Goal: Task Accomplishment & Management: Use online tool/utility

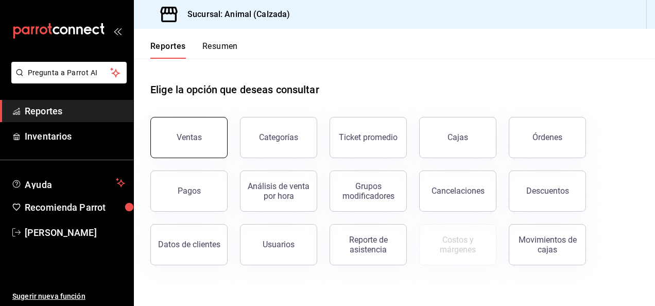
click at [195, 134] on div "Ventas" at bounding box center [189, 137] width 25 height 10
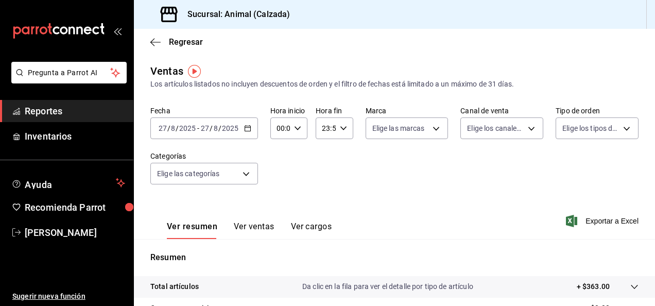
click at [246, 128] on icon "button" at bounding box center [247, 128] width 7 height 7
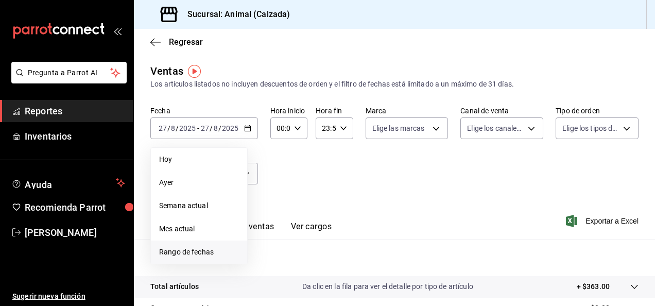
click at [191, 250] on span "Rango de fechas" at bounding box center [199, 252] width 80 height 11
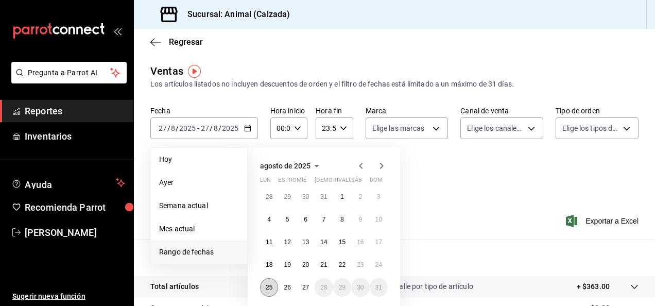
click at [268, 289] on abbr "25" at bounding box center [269, 287] width 7 height 7
click at [314, 282] on div "28 29 30 31 1 2 3 4 5 6 7 8 9 10 11 12 13 14 15 16 17 18 19 20 21 22 23 24 25 2…" at bounding box center [324, 242] width 128 height 109
click at [307, 288] on abbr "27" at bounding box center [305, 287] width 7 height 7
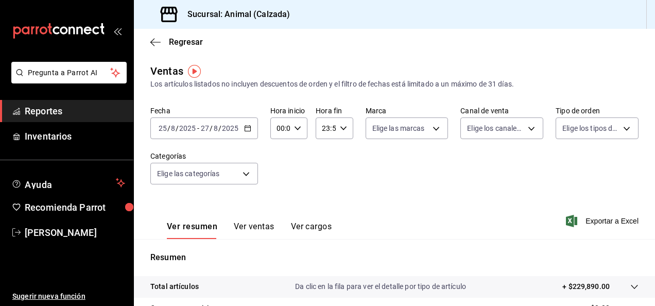
click at [297, 123] on div "00:00 Hora inicio" at bounding box center [288, 128] width 37 height 22
click at [279, 174] on button "01" at bounding box center [278, 179] width 14 height 21
type input "01:00"
click at [279, 194] on span "05" at bounding box center [279, 196] width 2 height 8
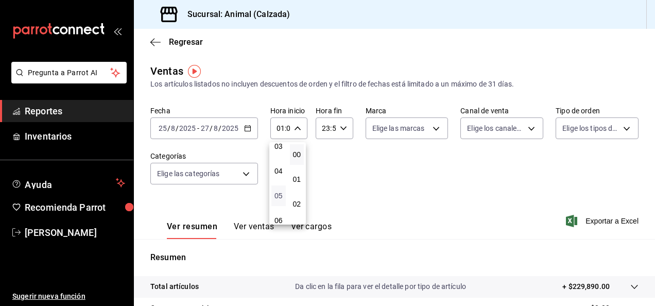
type input "05:00"
click at [297, 156] on span "00" at bounding box center [297, 154] width 2 height 8
click at [340, 127] on div at bounding box center [327, 153] width 655 height 306
click at [343, 129] on icon "button" at bounding box center [343, 128] width 7 height 7
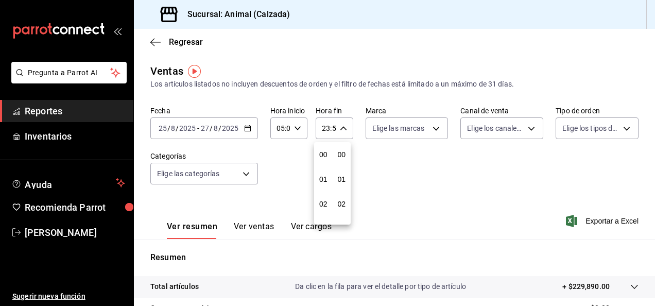
scroll to position [1401, 0]
click at [320, 169] on button "21" at bounding box center [323, 162] width 14 height 21
type input "21:59"
click at [325, 178] on span "05" at bounding box center [323, 179] width 2 height 8
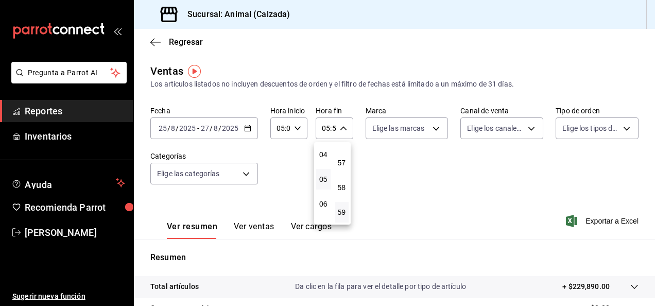
click at [343, 173] on div "57" at bounding box center [342, 162] width 19 height 25
click at [343, 165] on span "57" at bounding box center [342, 163] width 2 height 8
type input "05:57"
click at [343, 155] on span "00" at bounding box center [342, 154] width 2 height 8
type input "05:00"
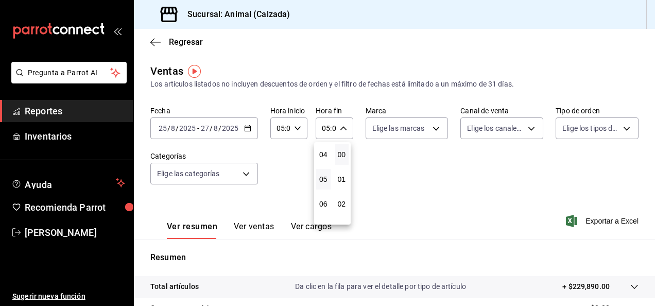
click at [366, 155] on div at bounding box center [327, 153] width 655 height 306
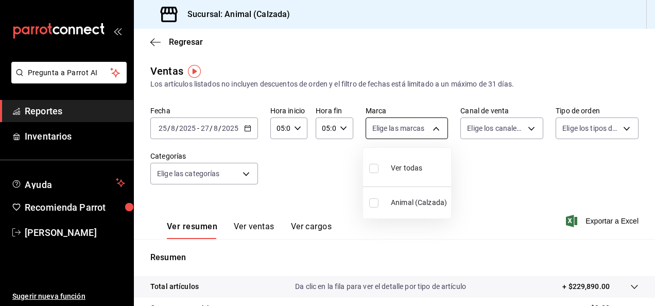
click at [434, 130] on body "Pregunta a Parrot AI Reportes Inventarios Ayuda Recomienda Parrot [PERSON_NAME]…" at bounding box center [327, 153] width 655 height 306
click at [389, 165] on div "Ver todas" at bounding box center [395, 167] width 53 height 22
type input "e26472f3-9262-489d-bcba-4c6b034529c7"
checkbox input "true"
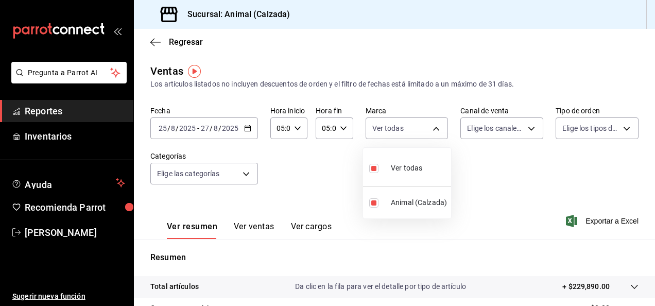
click at [522, 124] on div at bounding box center [327, 153] width 655 height 306
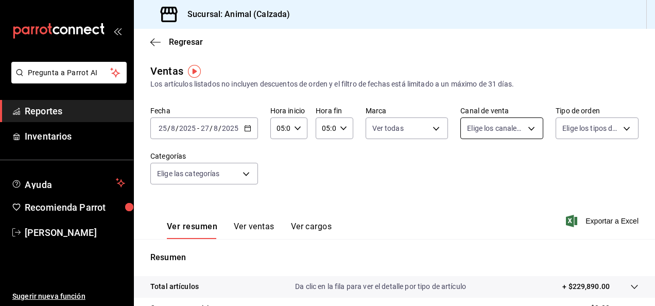
click at [524, 128] on body "Pregunta a Parrot AI Reportes Inventarios Ayuda Recomienda Parrot [PERSON_NAME]…" at bounding box center [327, 153] width 655 height 306
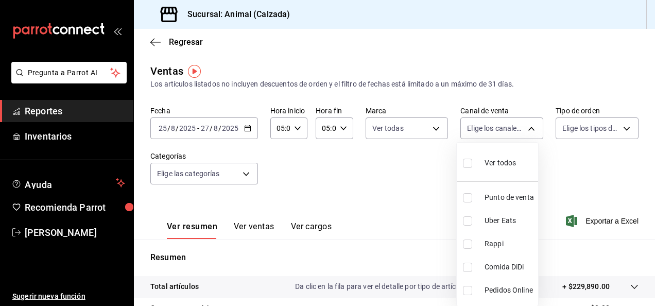
click at [478, 162] on div "Ver todos" at bounding box center [489, 162] width 53 height 22
type input "PARROT,UBER_EATS,RAPPI,DIDI_FOOD,ONLINE"
checkbox input "true"
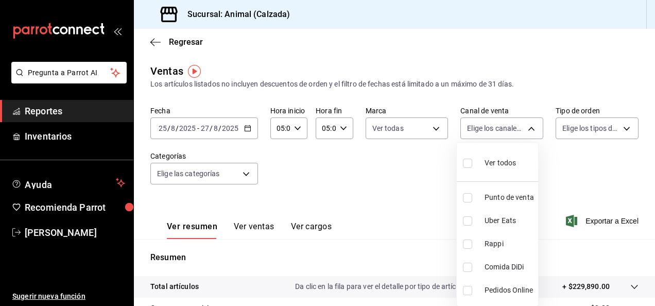
checkbox input "true"
click at [611, 123] on div at bounding box center [327, 153] width 655 height 306
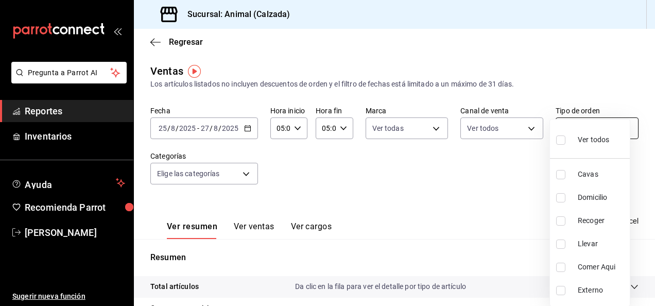
click at [620, 128] on body "Pregunta a Parrot AI Reportes Inventarios Ayuda Recomienda Parrot [PERSON_NAME]…" at bounding box center [327, 153] width 655 height 306
click at [567, 141] on label at bounding box center [562, 139] width 13 height 15
click at [566, 141] on input "checkbox" at bounding box center [560, 139] width 9 height 9
checkbox input "false"
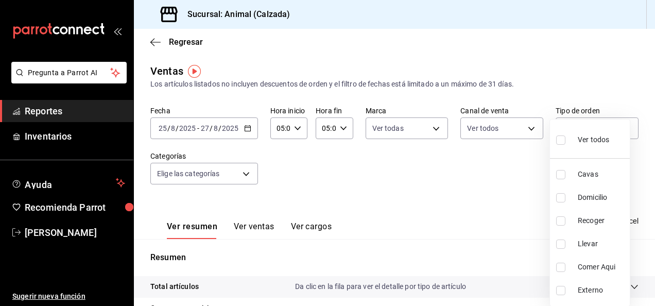
checkbox input "false"
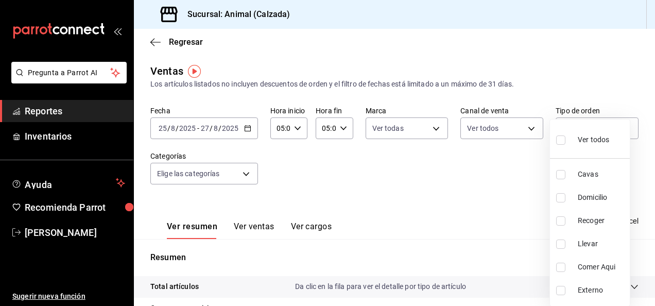
click at [243, 175] on div at bounding box center [327, 153] width 655 height 306
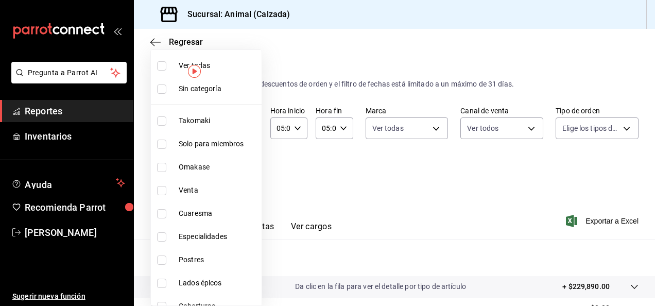
click at [247, 171] on body "Pregunta a Parrot AI Reportes Inventarios Ayuda Recomienda Parrot [PERSON_NAME]…" at bounding box center [327, 153] width 655 height 306
click at [164, 67] on input "checkbox" at bounding box center [161, 65] width 9 height 9
checkbox input "true"
type input "5d35a5f4-3063-4397-a550-a8f4eca83956,9bcdf976-3d2d-44f2-8aa2-d656f6bc4aaa,d84f4…"
checkbox input "true"
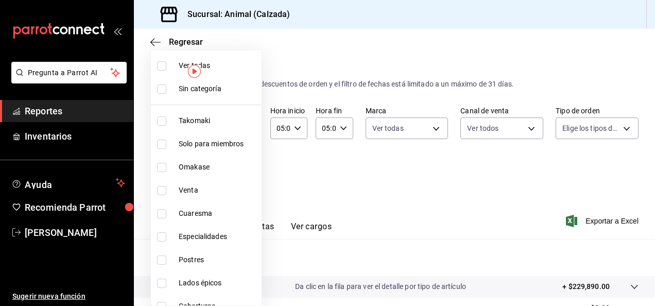
checkbox input "true"
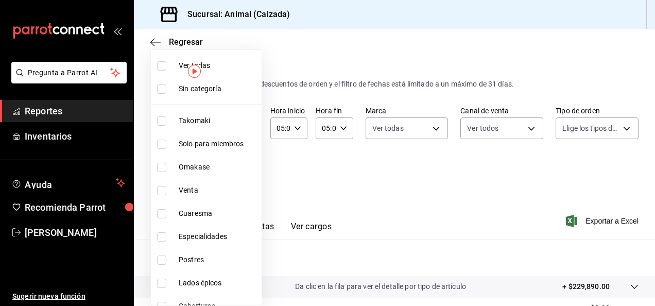
checkbox input "true"
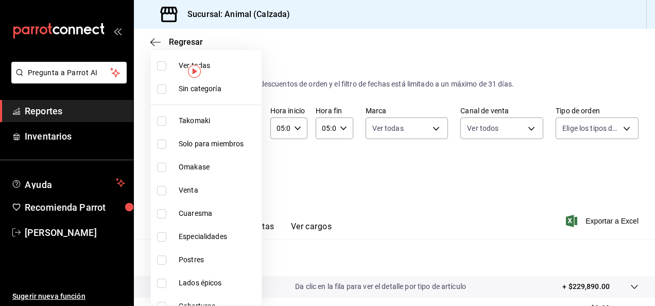
checkbox input "true"
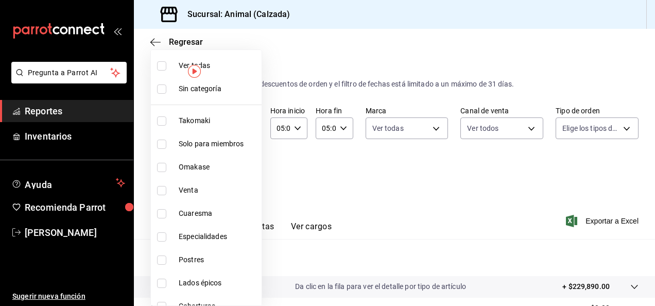
checkbox input "true"
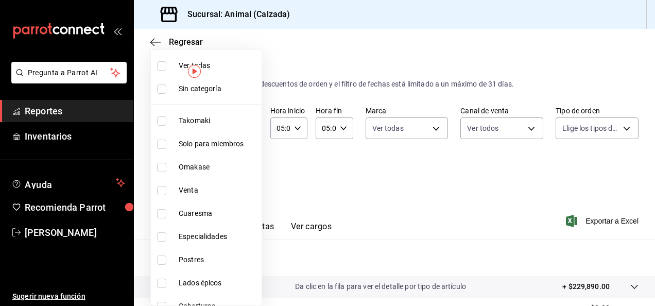
checkbox input "true"
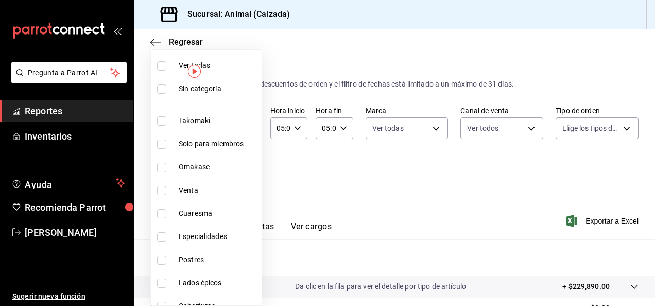
checkbox input "true"
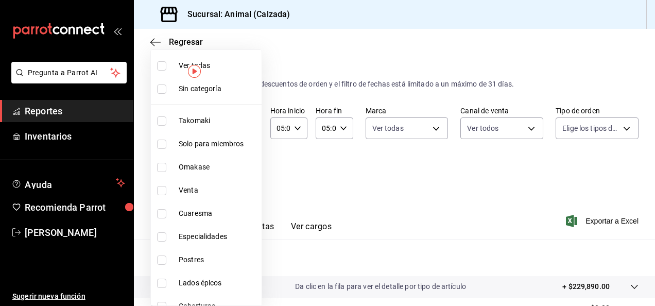
checkbox input "true"
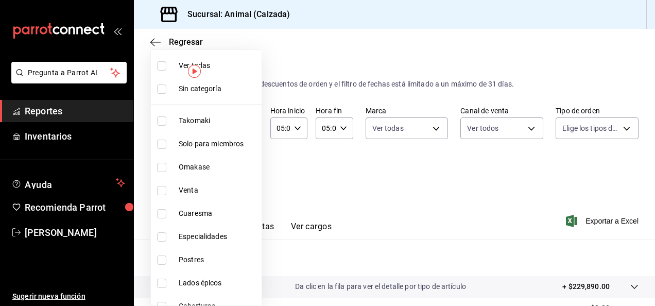
checkbox input "true"
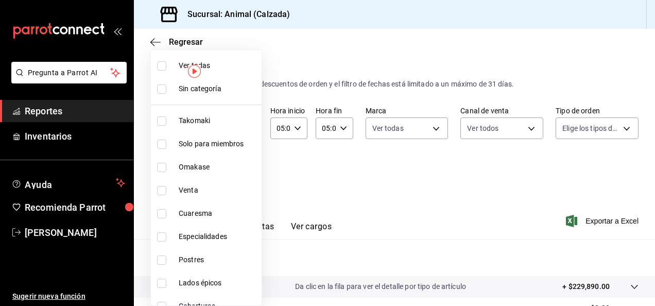
checkbox input "true"
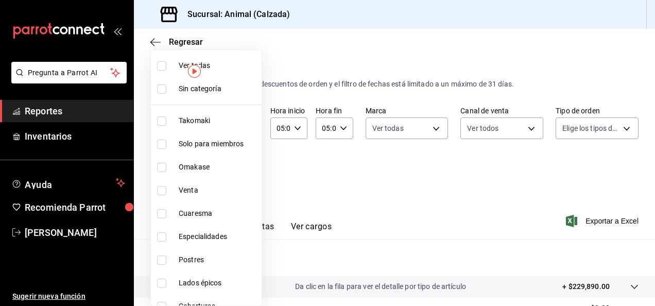
checkbox input "true"
click at [302, 163] on div at bounding box center [327, 153] width 655 height 306
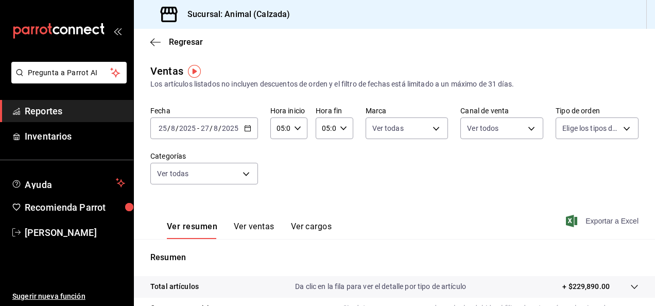
click at [590, 219] on font "Exportar a Excel" at bounding box center [612, 221] width 53 height 8
